Goal: Information Seeking & Learning: Learn about a topic

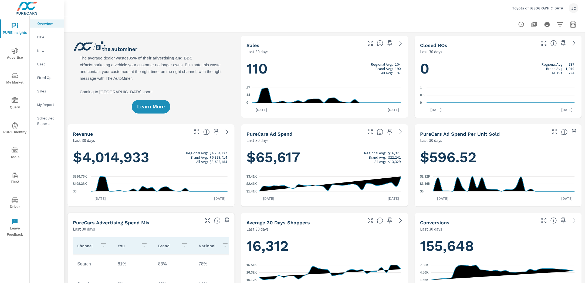
scroll to position [0, 0]
click at [47, 22] on p "Overview" at bounding box center [48, 23] width 22 height 5
click at [18, 57] on span "Advertise" at bounding box center [15, 54] width 26 height 13
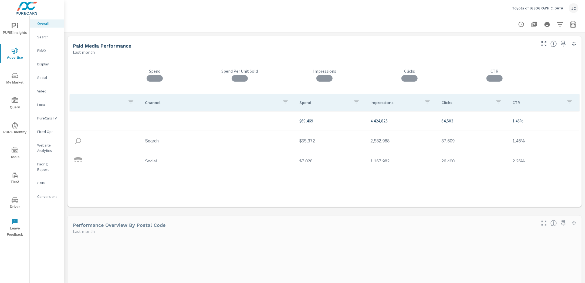
scroll to position [36, 0]
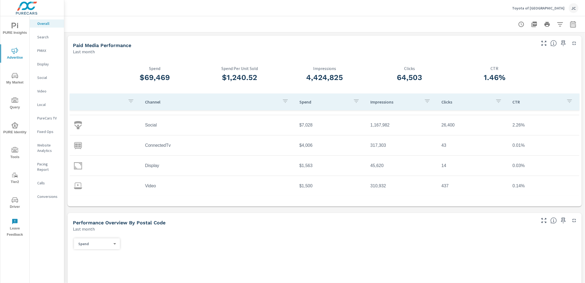
click at [18, 78] on span "My Market" at bounding box center [15, 78] width 26 height 13
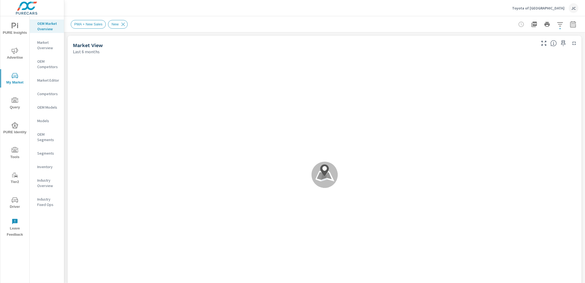
click at [49, 164] on p "Inventory" at bounding box center [48, 166] width 22 height 5
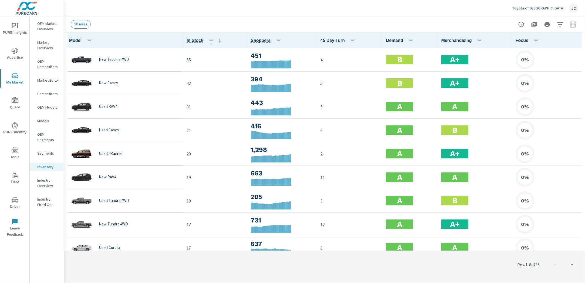
scroll to position [0, 0]
click at [333, 39] on span "45 Day Turn" at bounding box center [340, 40] width 38 height 6
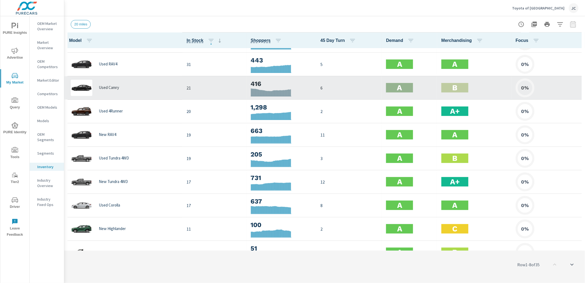
scroll to position [60, 0]
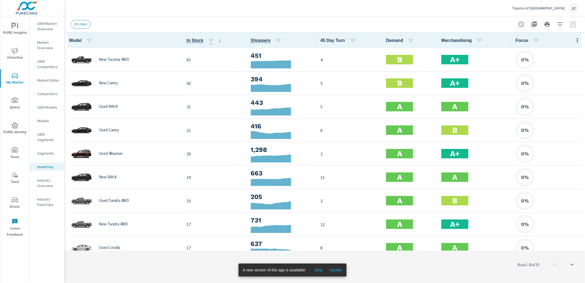
drag, startPoint x: 569, startPoint y: 26, endPoint x: 574, endPoint y: 21, distance: 6.9
click at [573, 22] on div at bounding box center [547, 24] width 63 height 11
click at [575, 21] on div at bounding box center [547, 24] width 63 height 11
click at [574, 22] on div at bounding box center [547, 24] width 63 height 11
click at [573, 23] on div at bounding box center [547, 24] width 63 height 11
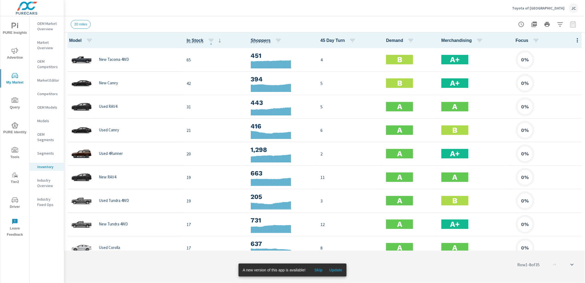
click at [320, 270] on span "Skip" at bounding box center [318, 269] width 13 height 5
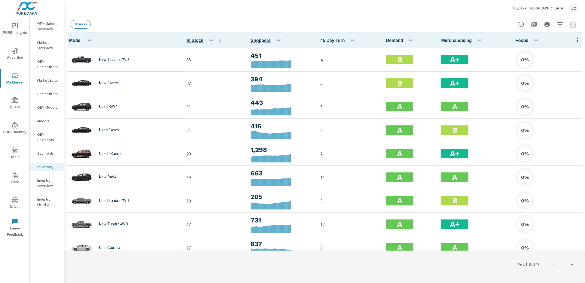
click at [573, 22] on div at bounding box center [547, 24] width 63 height 11
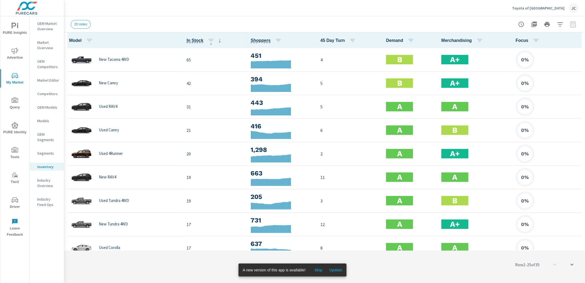
scroll to position [0, 0]
click at [573, 25] on div at bounding box center [547, 24] width 63 height 11
click at [520, 25] on icon "button" at bounding box center [521, 24] width 6 height 6
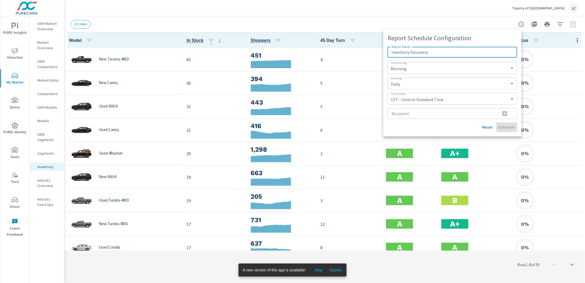
click at [442, 22] on div at bounding box center [292, 141] width 585 height 283
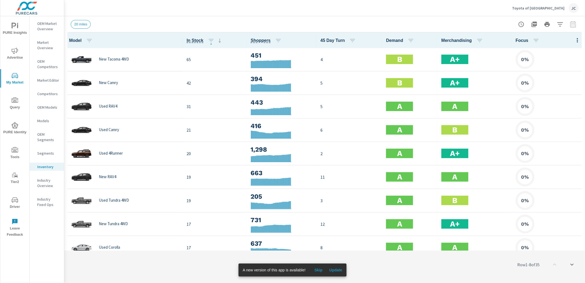
click at [14, 51] on icon "nav menu" at bounding box center [15, 51] width 6 height 6
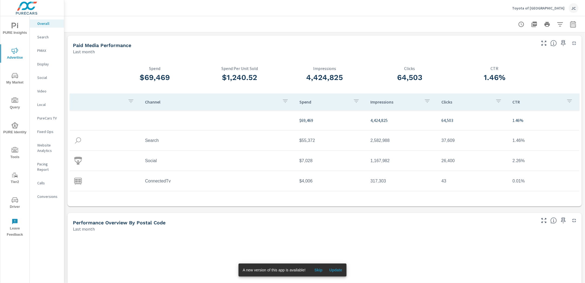
scroll to position [36, 0]
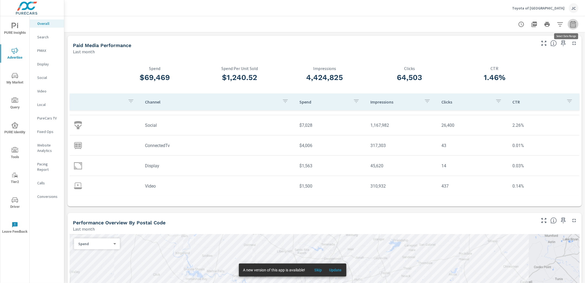
click at [570, 24] on icon "button" at bounding box center [573, 24] width 6 height 6
select select "Last month"
click at [396, 21] on div at bounding box center [325, 24] width 508 height 16
click at [17, 31] on span "PURE Insights" at bounding box center [15, 29] width 26 height 13
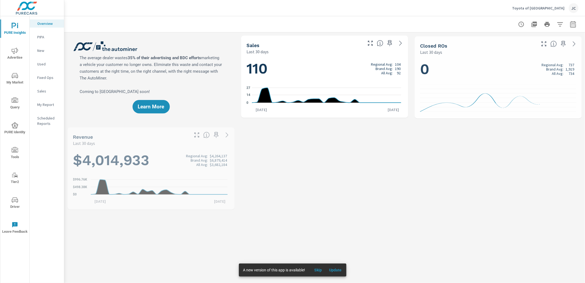
scroll to position [0, 0]
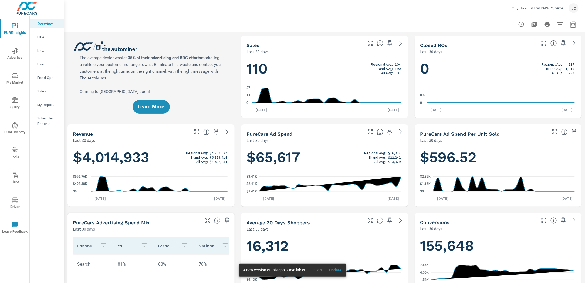
scroll to position [0, 0]
click at [15, 78] on icon "nav menu" at bounding box center [15, 75] width 6 height 6
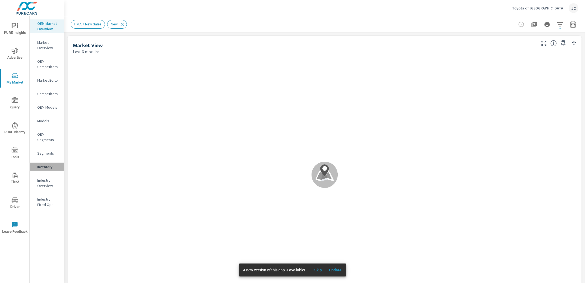
click at [42, 164] on p "Inventory" at bounding box center [48, 166] width 22 height 5
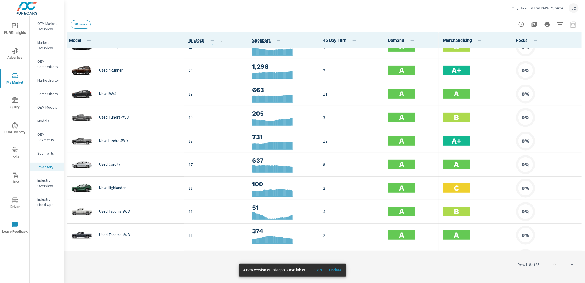
scroll to position [84, 0]
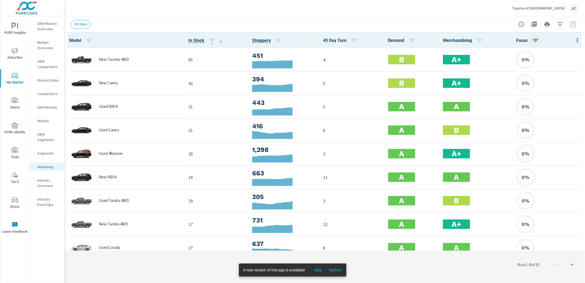
click at [536, 39] on button "button" at bounding box center [535, 40] width 11 height 11
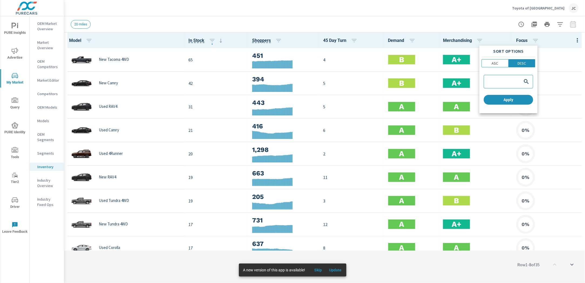
click at [465, 29] on div at bounding box center [292, 141] width 585 height 283
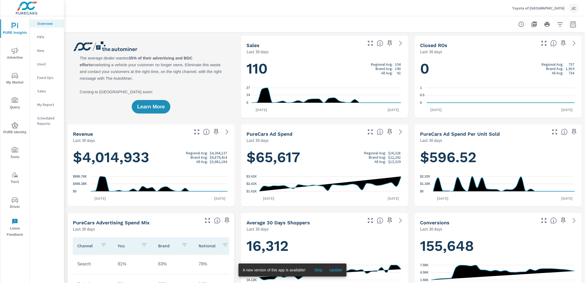
scroll to position [0, 0]
click at [14, 79] on span "My Market" at bounding box center [15, 78] width 26 height 13
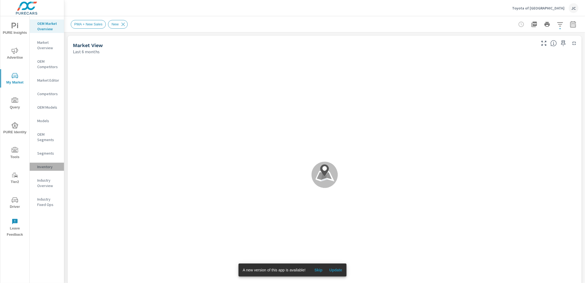
click at [46, 164] on p "Inventory" at bounding box center [48, 166] width 22 height 5
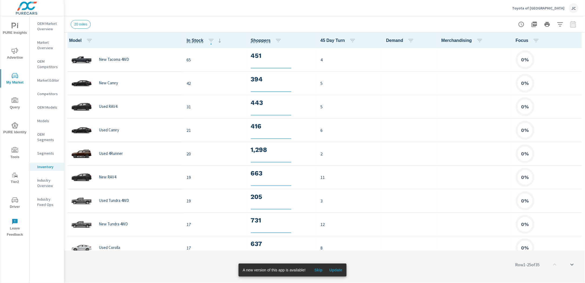
scroll to position [0, 0]
